Goal: Information Seeking & Learning: Compare options

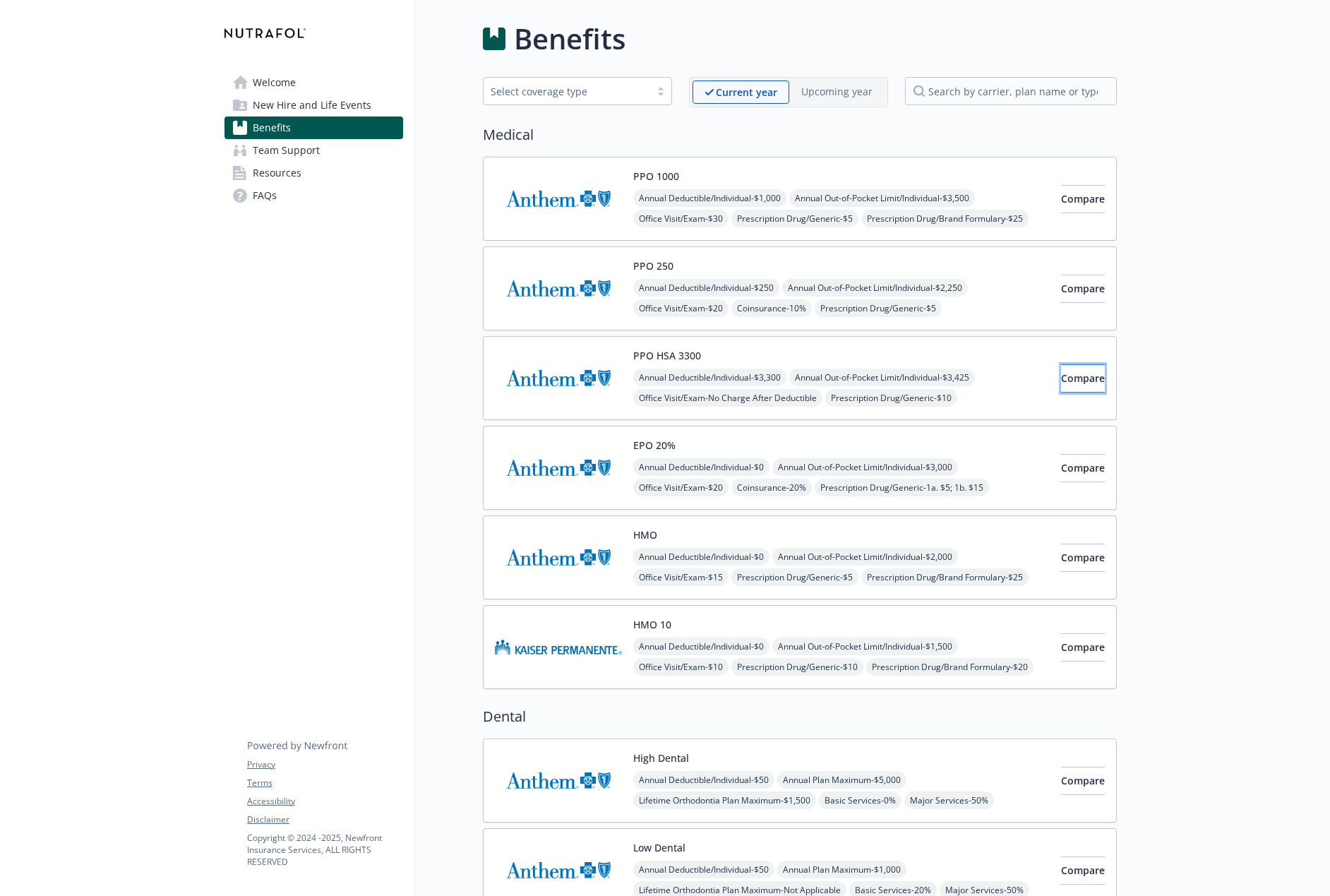
click at [1063, 383] on span "Compare" at bounding box center [1083, 378] width 44 height 14
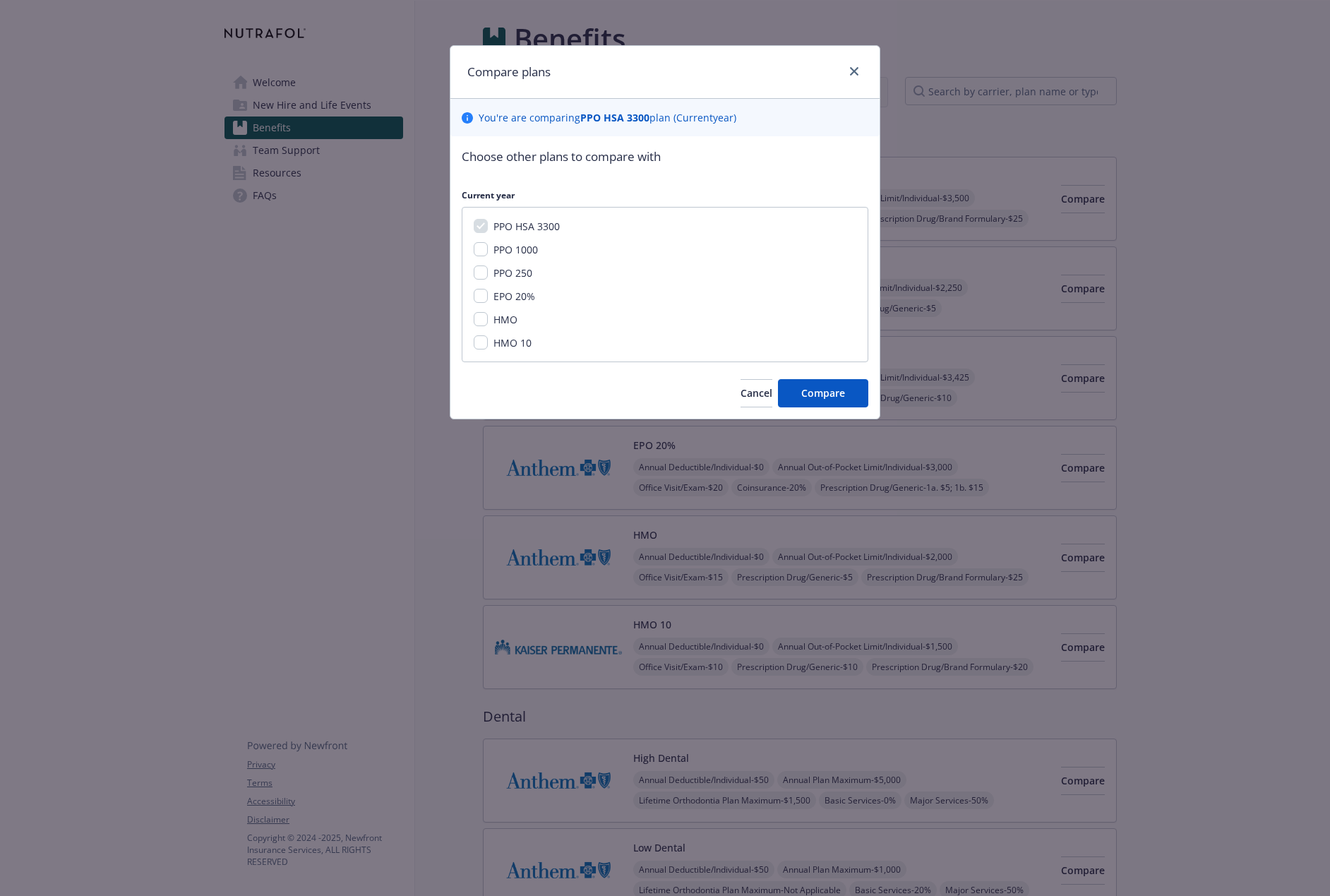
click at [499, 248] on span "PPO 1000" at bounding box center [516, 250] width 45 height 14
click at [488, 248] on input "PPO 1000" at bounding box center [481, 250] width 14 height 14
checkbox input "true"
click at [517, 270] on span "PPO 250" at bounding box center [513, 273] width 39 height 14
click at [488, 270] on input "PPO 250" at bounding box center [481, 273] width 14 height 14
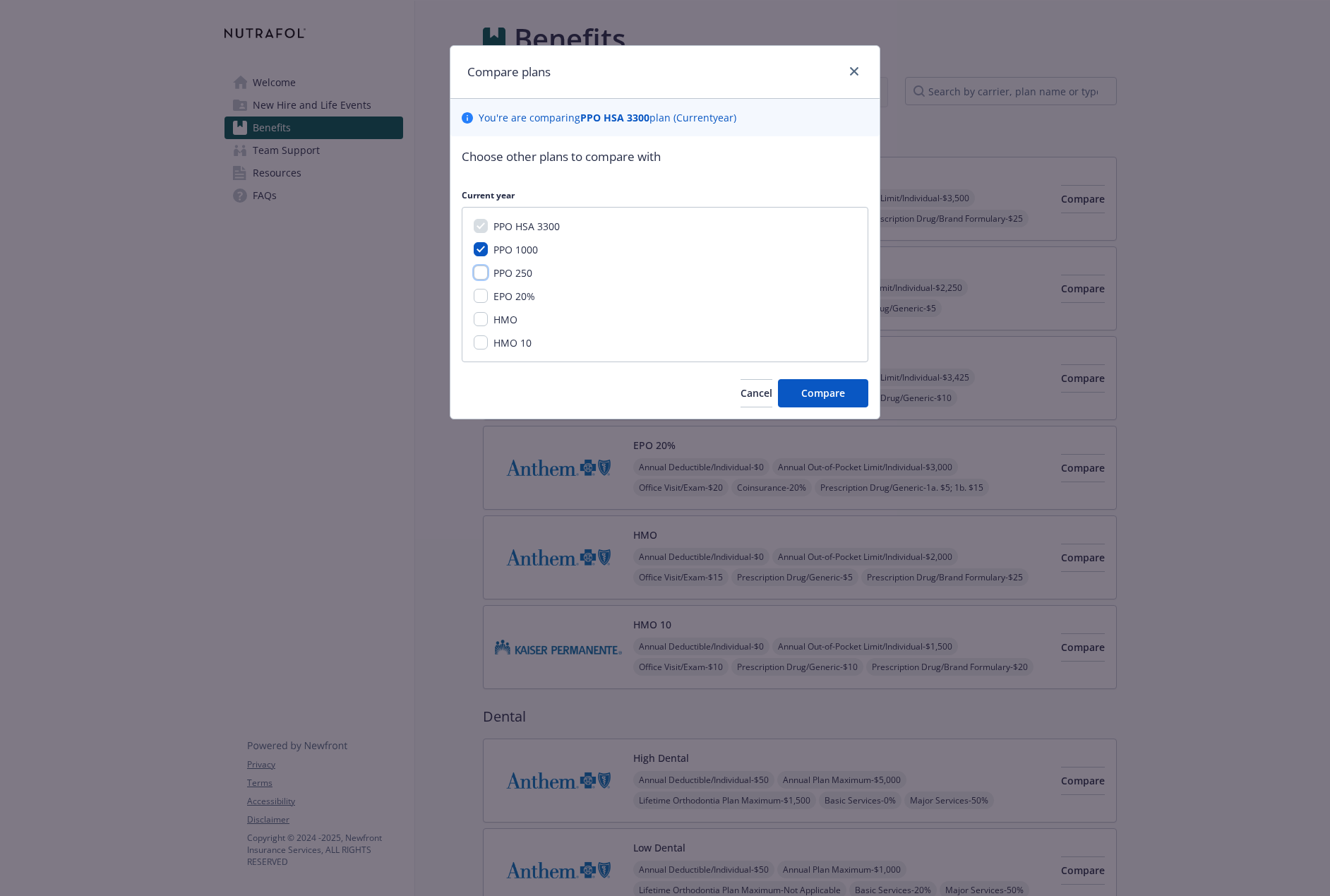
checkbox input "true"
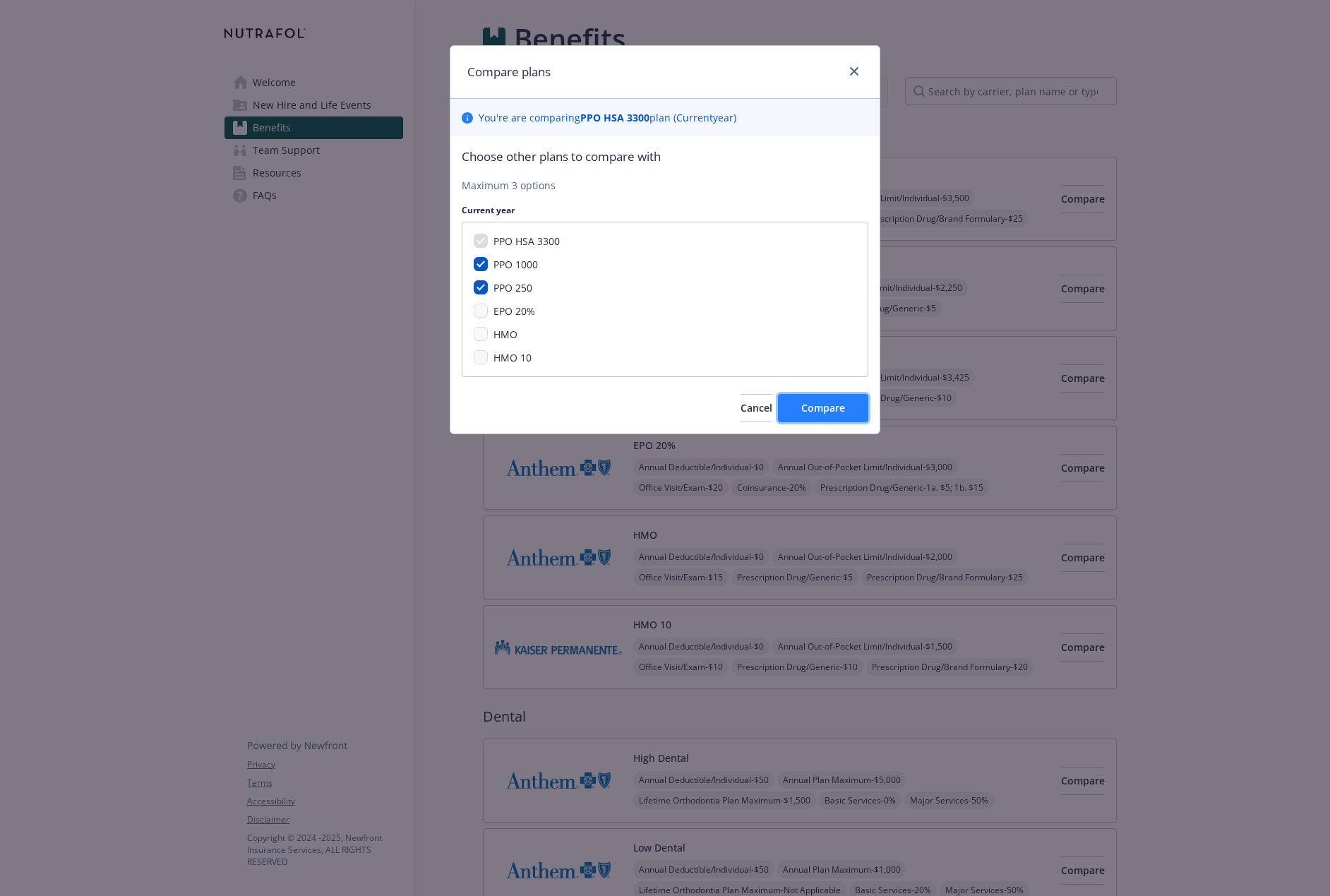
click at [808, 401] on span "Compare" at bounding box center [823, 407] width 44 height 14
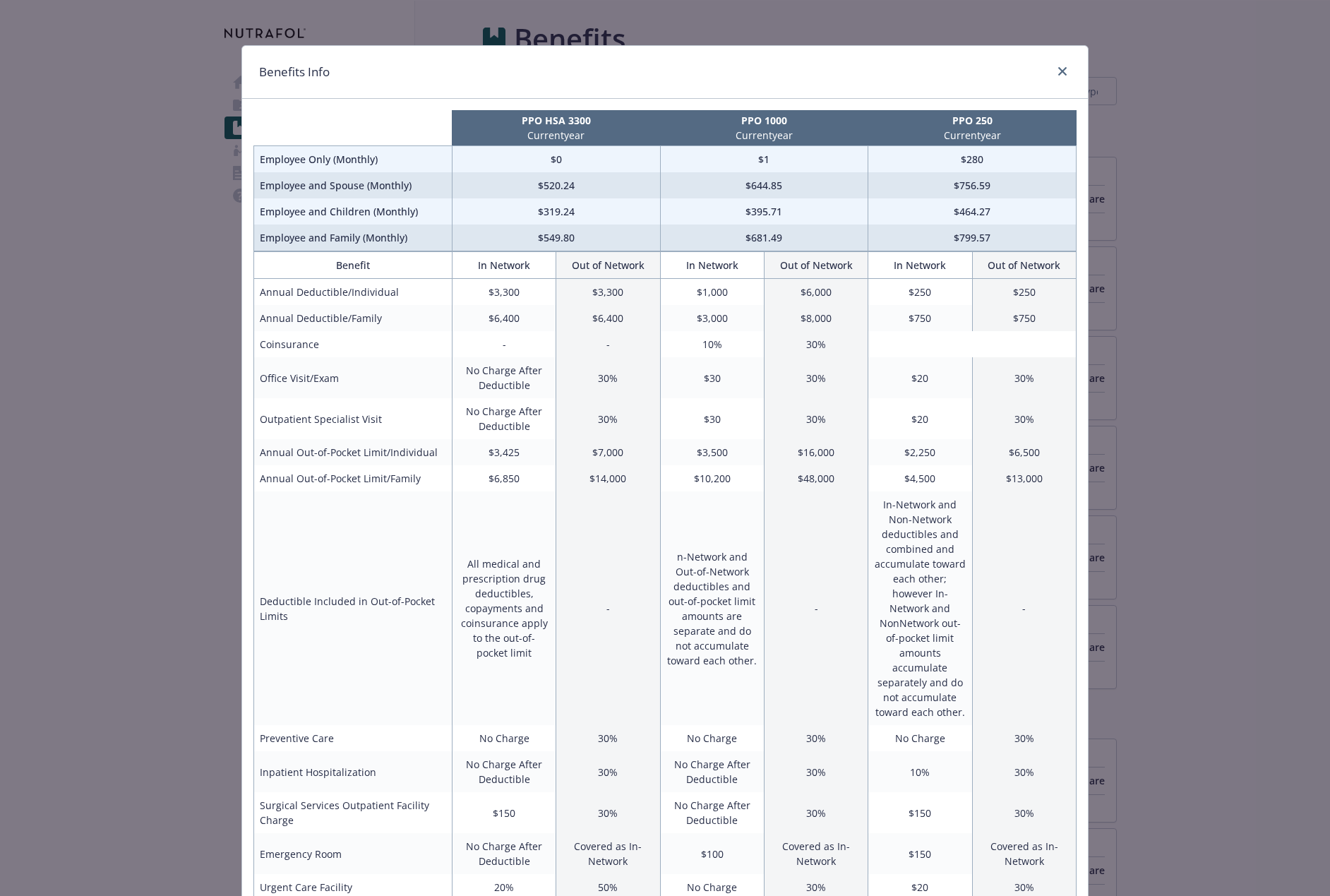
click at [616, 299] on td "$3,300" at bounding box center [608, 292] width 104 height 27
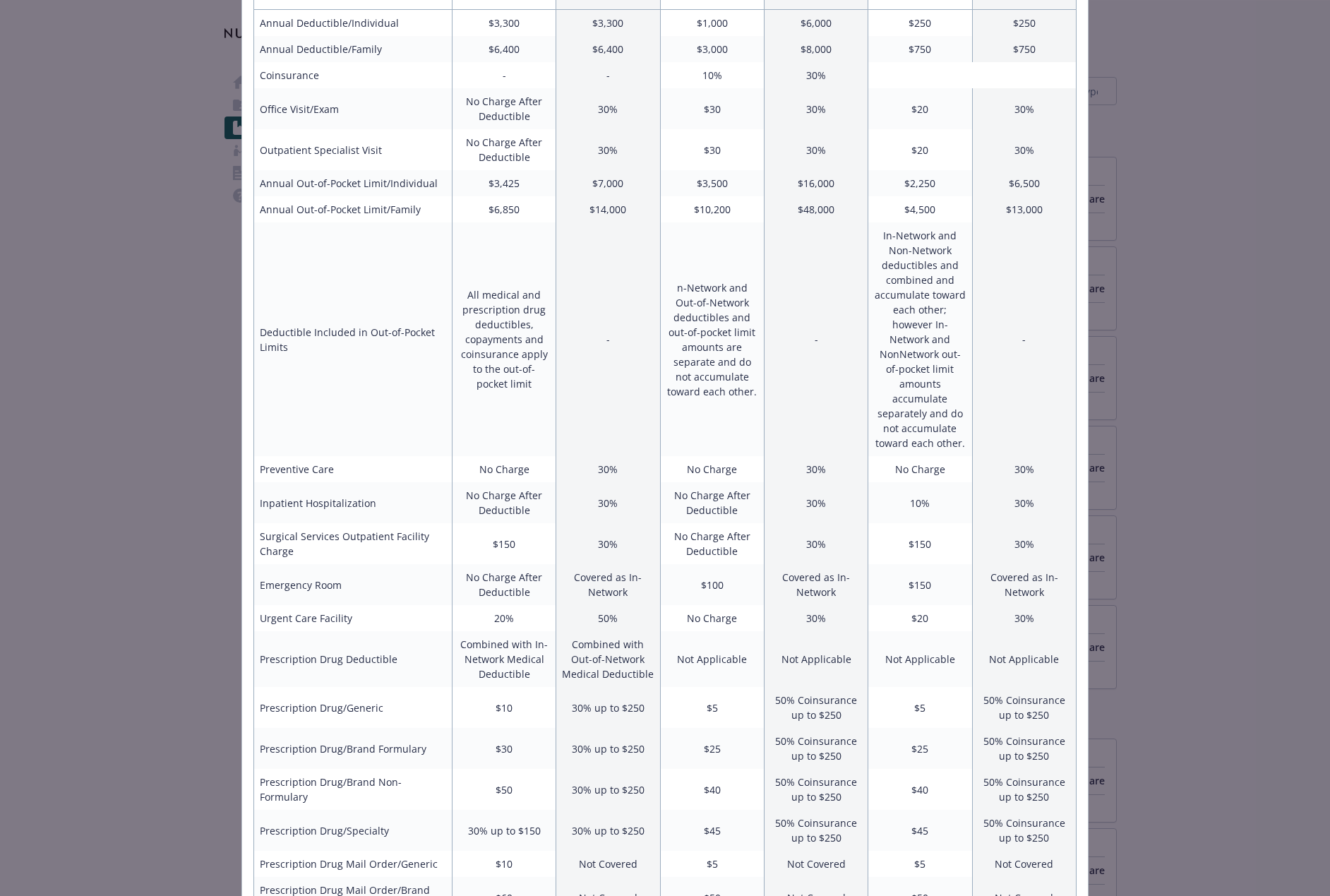
scroll to position [390, 0]
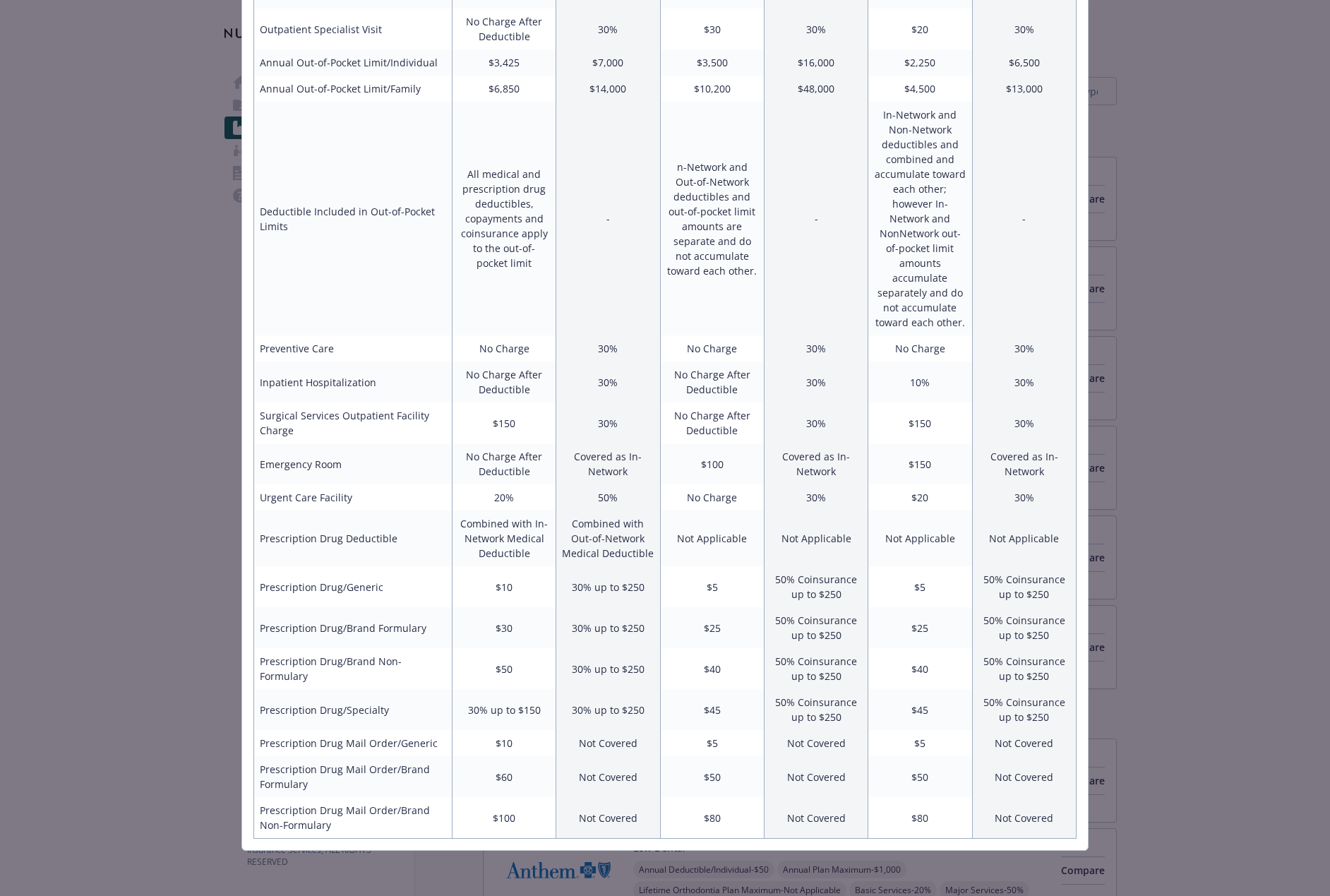
click at [618, 553] on td "Combined with Out-of-Network Medical Deductible" at bounding box center [608, 538] width 104 height 56
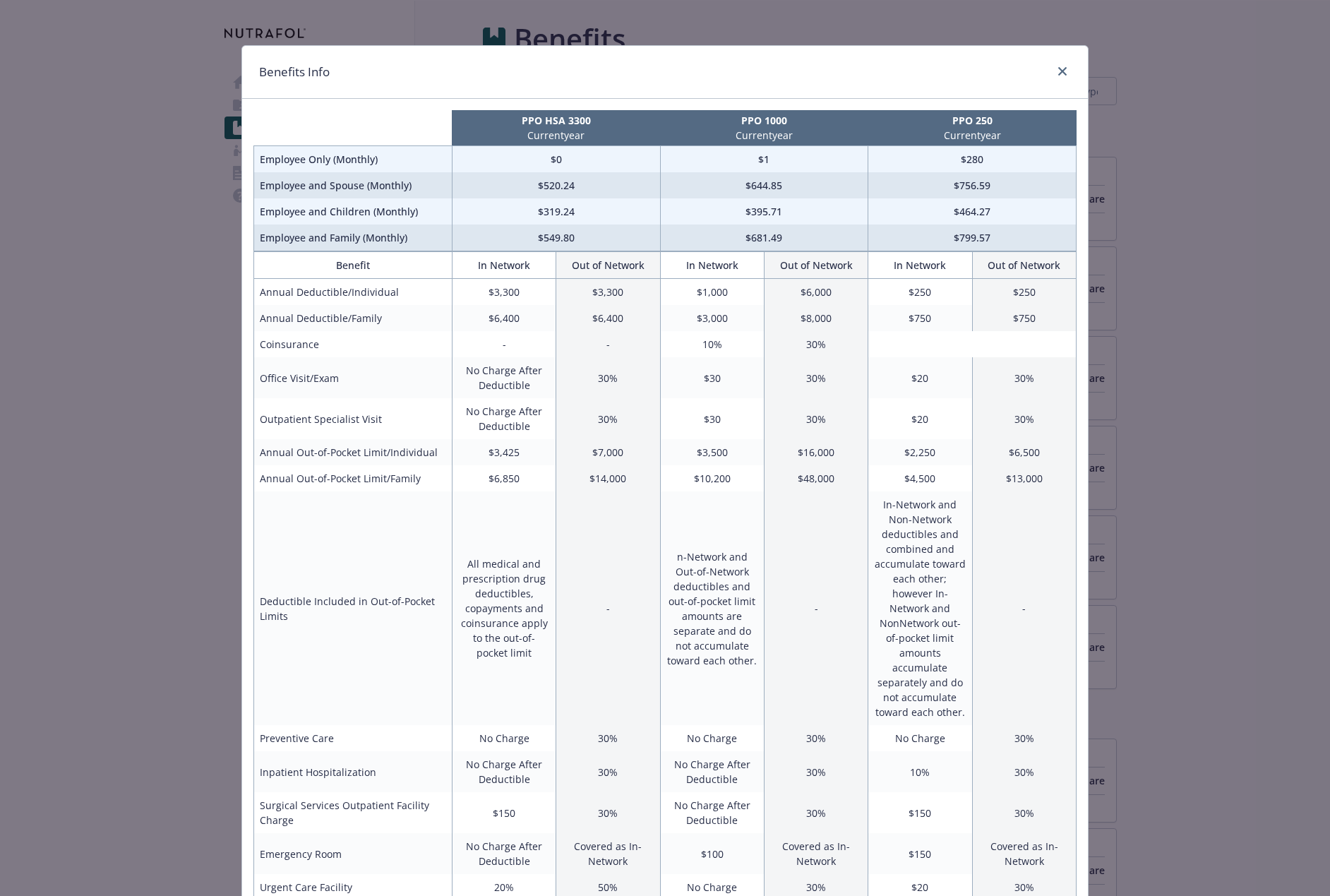
click at [1060, 88] on div "Benefits Info" at bounding box center [665, 73] width 846 height 53
click at [1059, 70] on icon "close" at bounding box center [1063, 71] width 9 height 9
